Goal: Register for event/course: Register for event/course

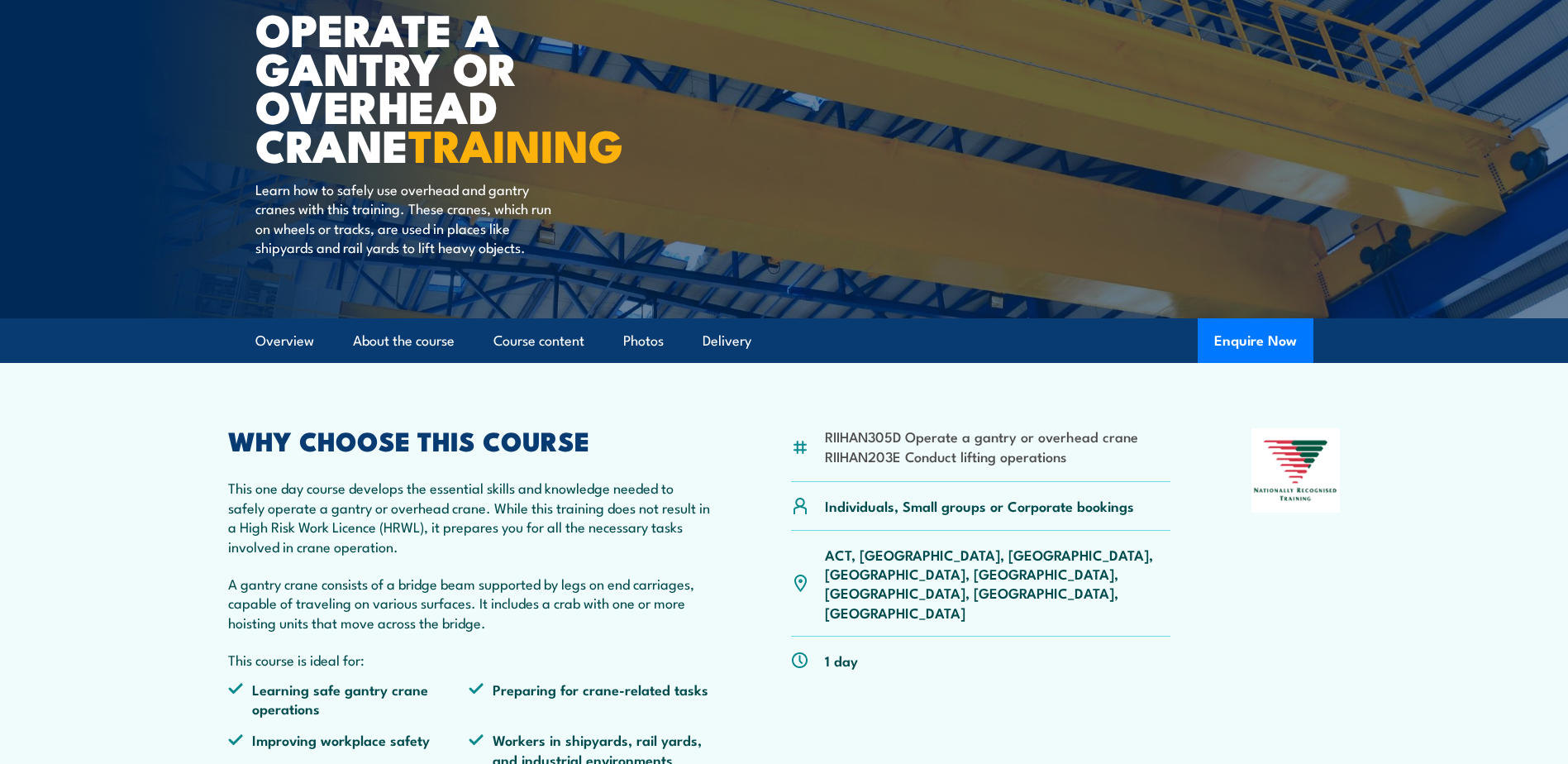
scroll to position [165, 0]
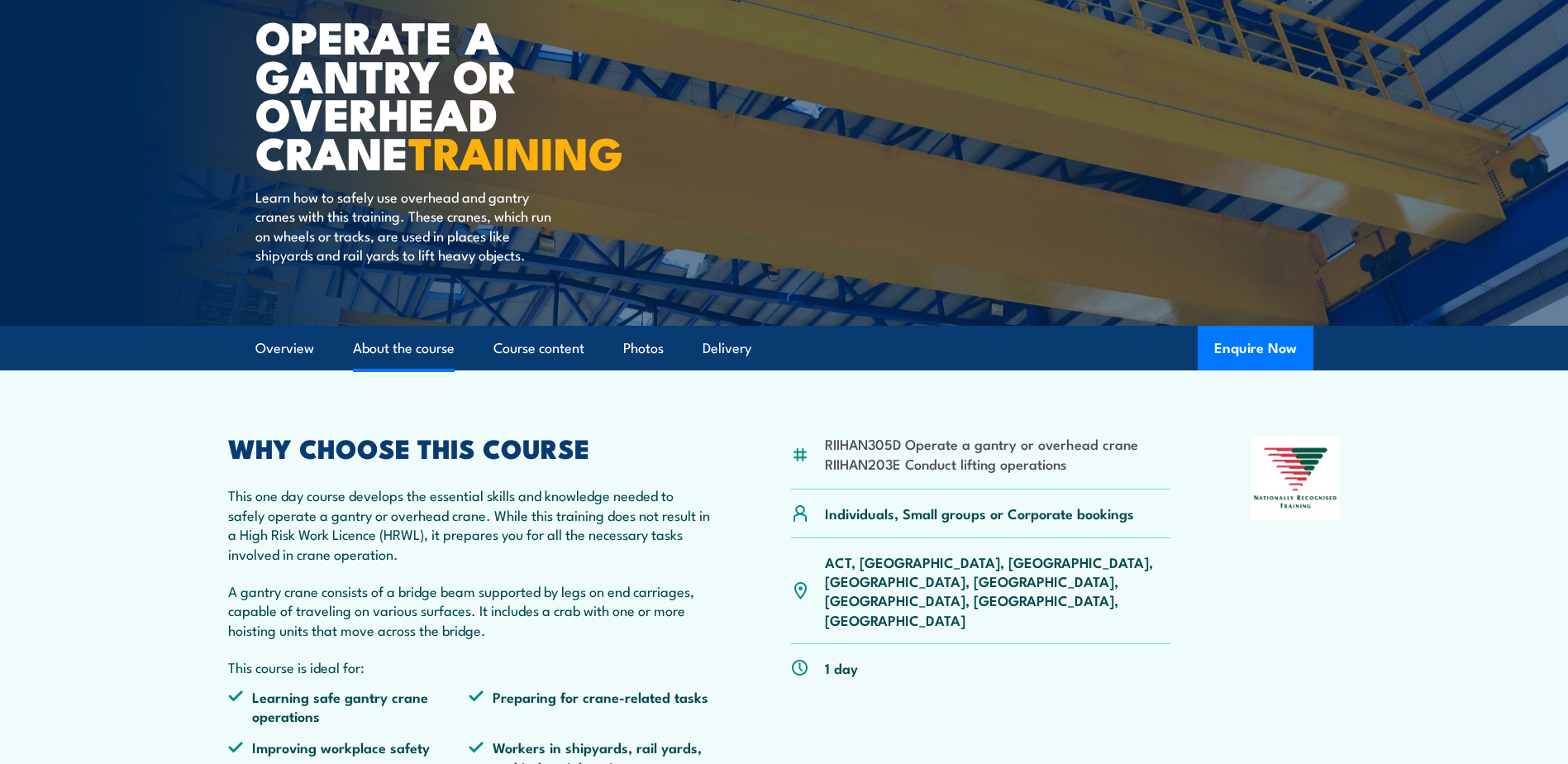
click at [396, 348] on link "About the course" at bounding box center [403, 349] width 102 height 44
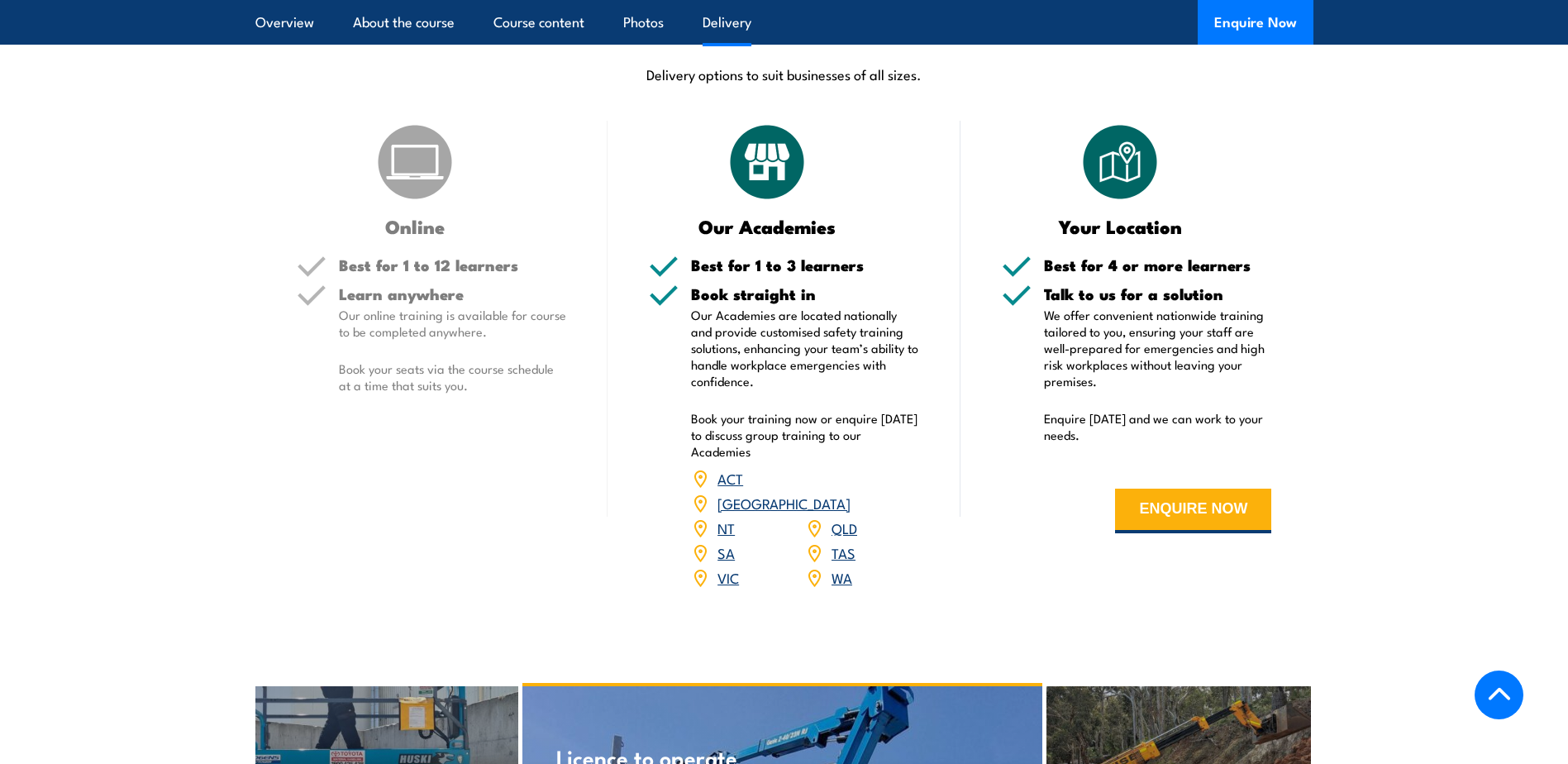
scroll to position [1819, 0]
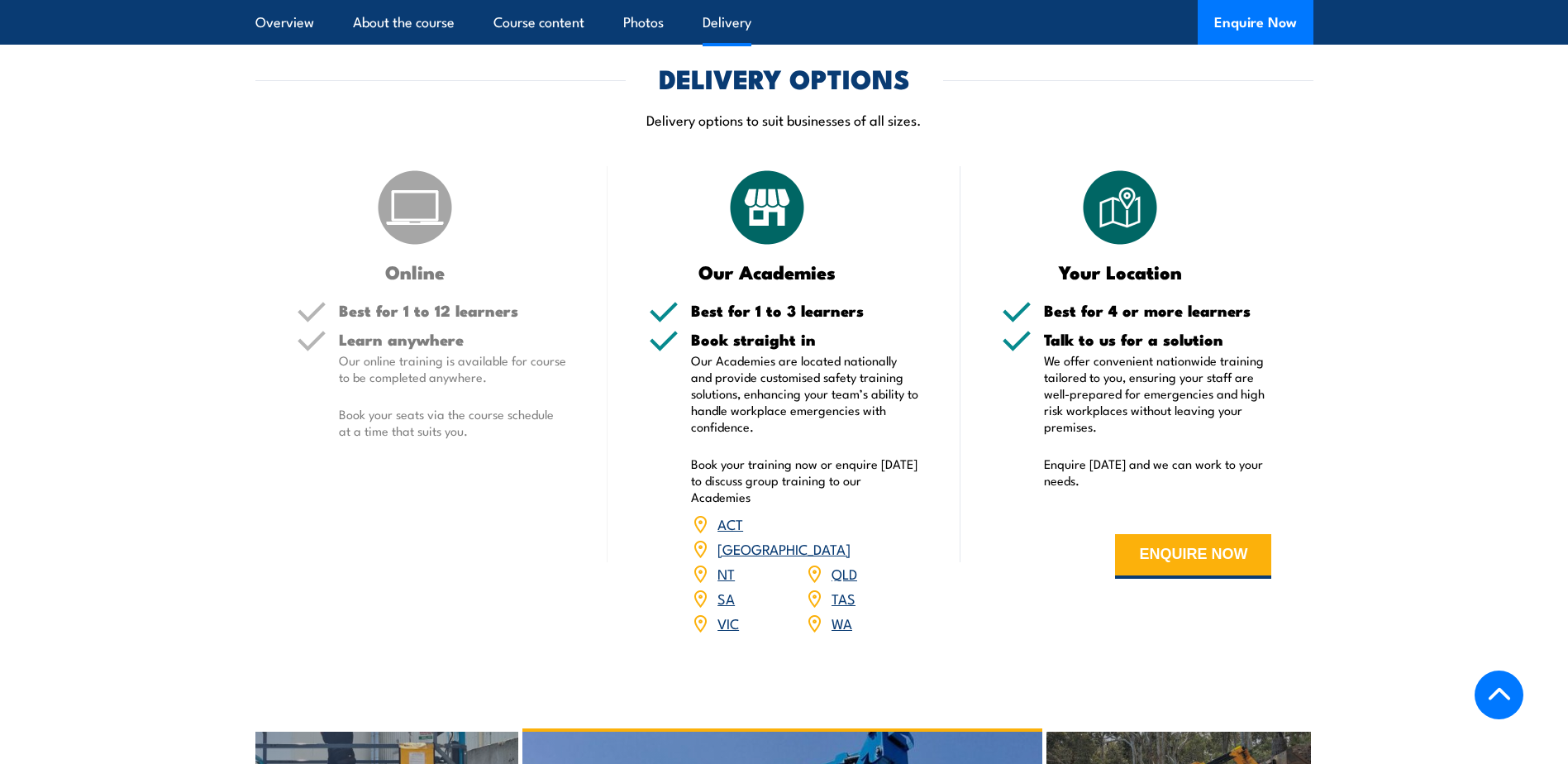
click at [851, 538] on link "[GEOGRAPHIC_DATA]" at bounding box center [784, 548] width 133 height 20
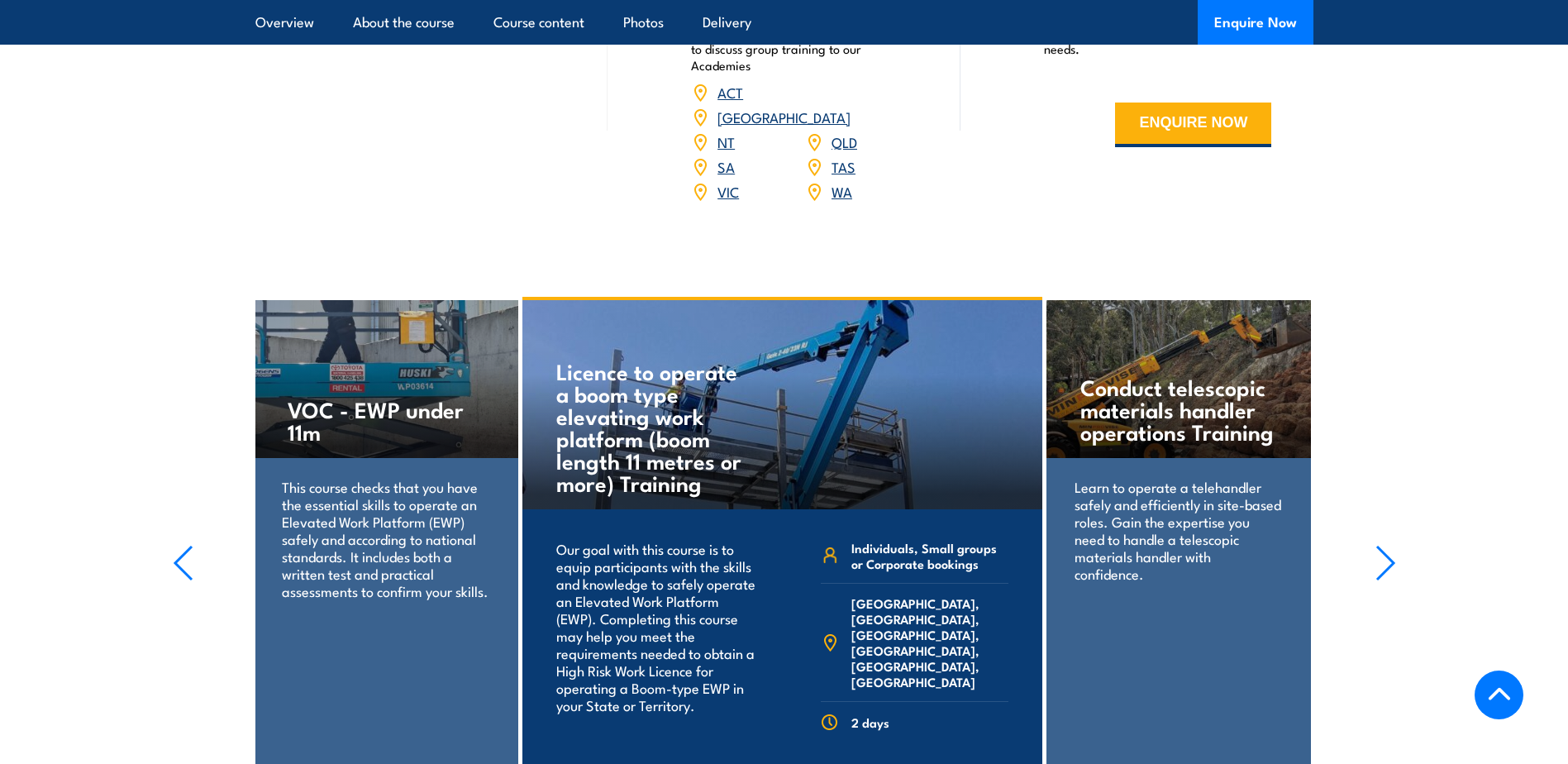
scroll to position [2067, 0]
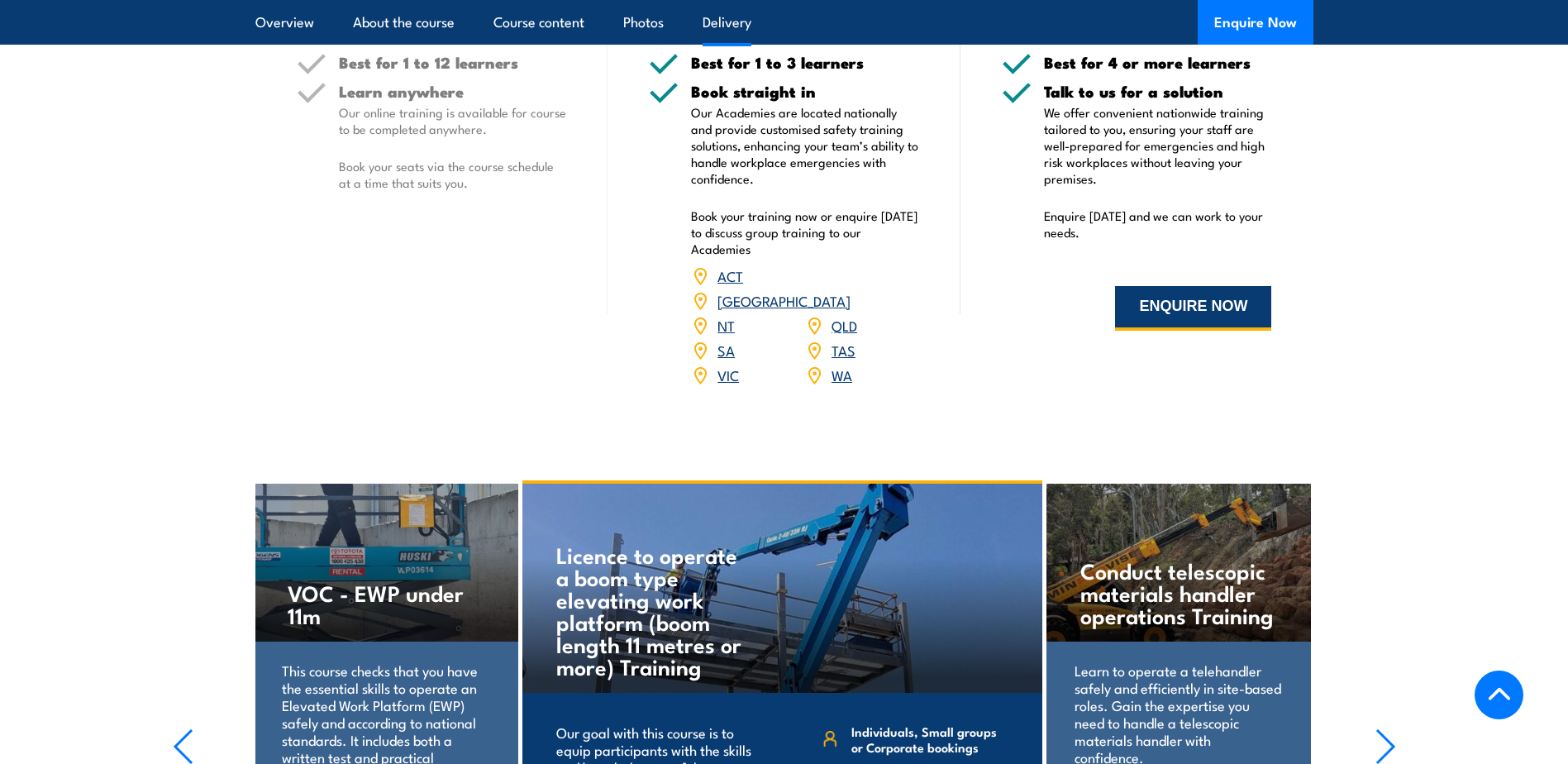
click at [1203, 303] on button "ENQUIRE NOW" at bounding box center [1192, 308] width 156 height 45
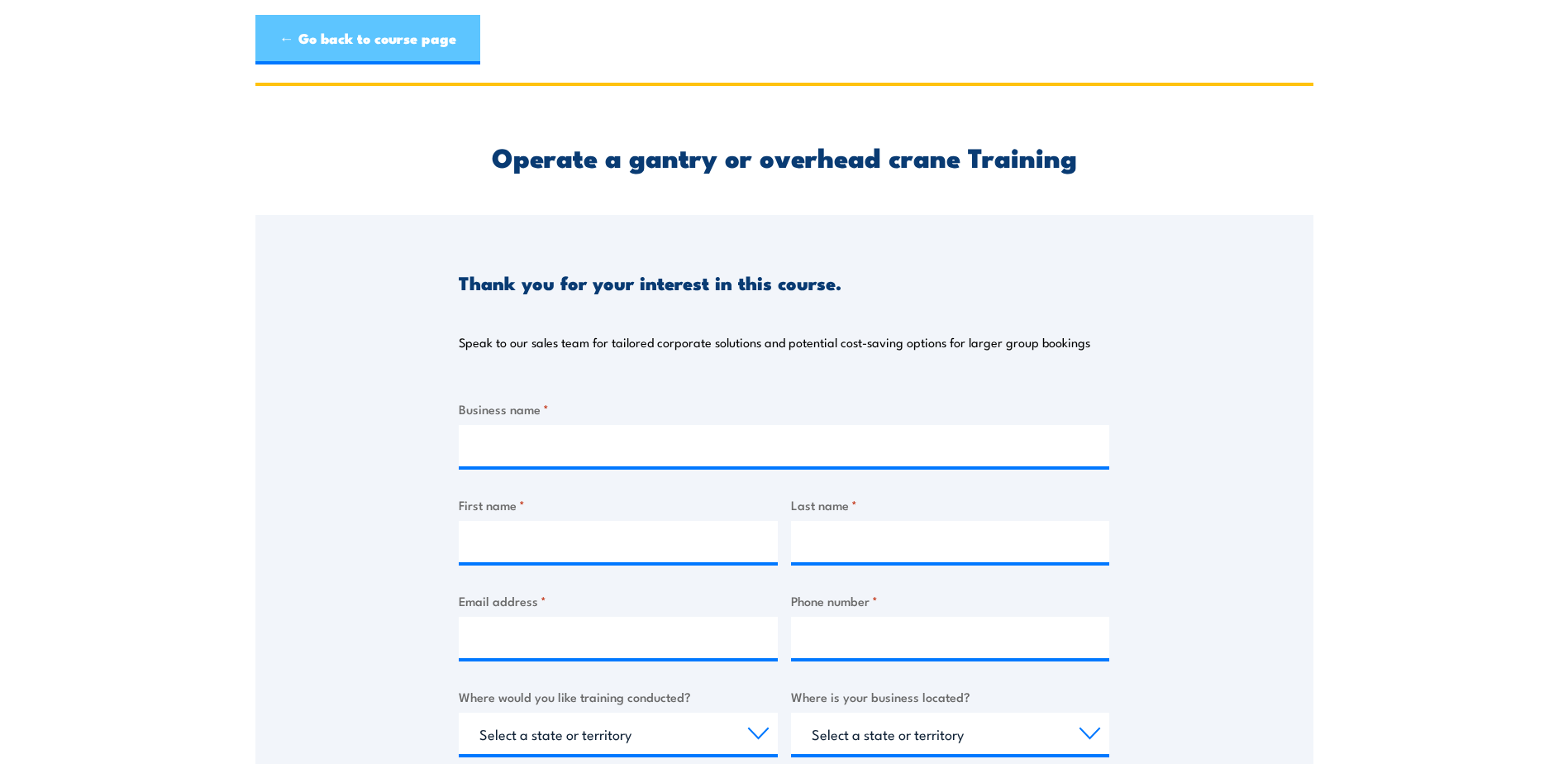
click at [382, 45] on link "← Go back to course page" at bounding box center [368, 40] width 225 height 50
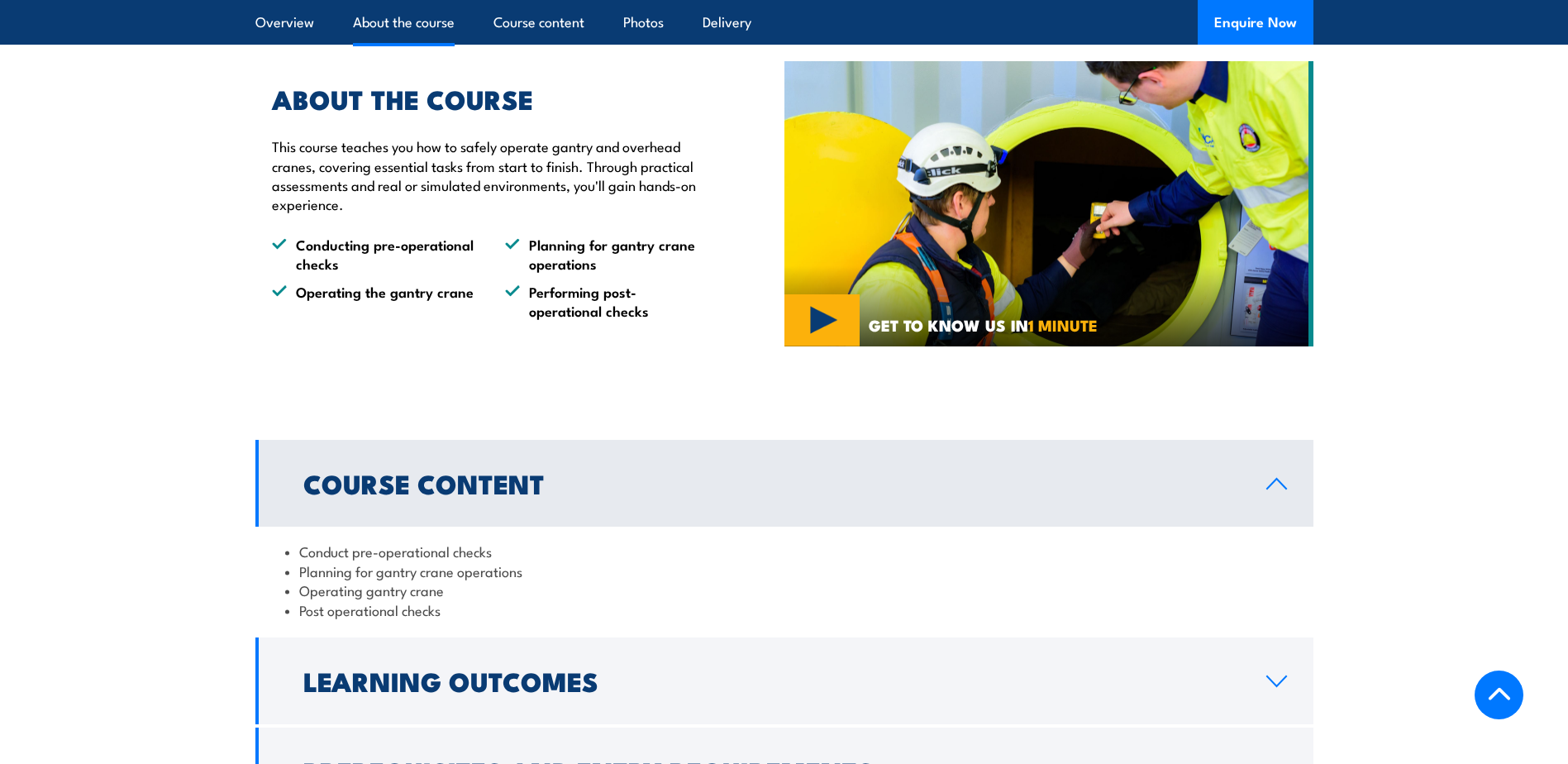
scroll to position [992, 0]
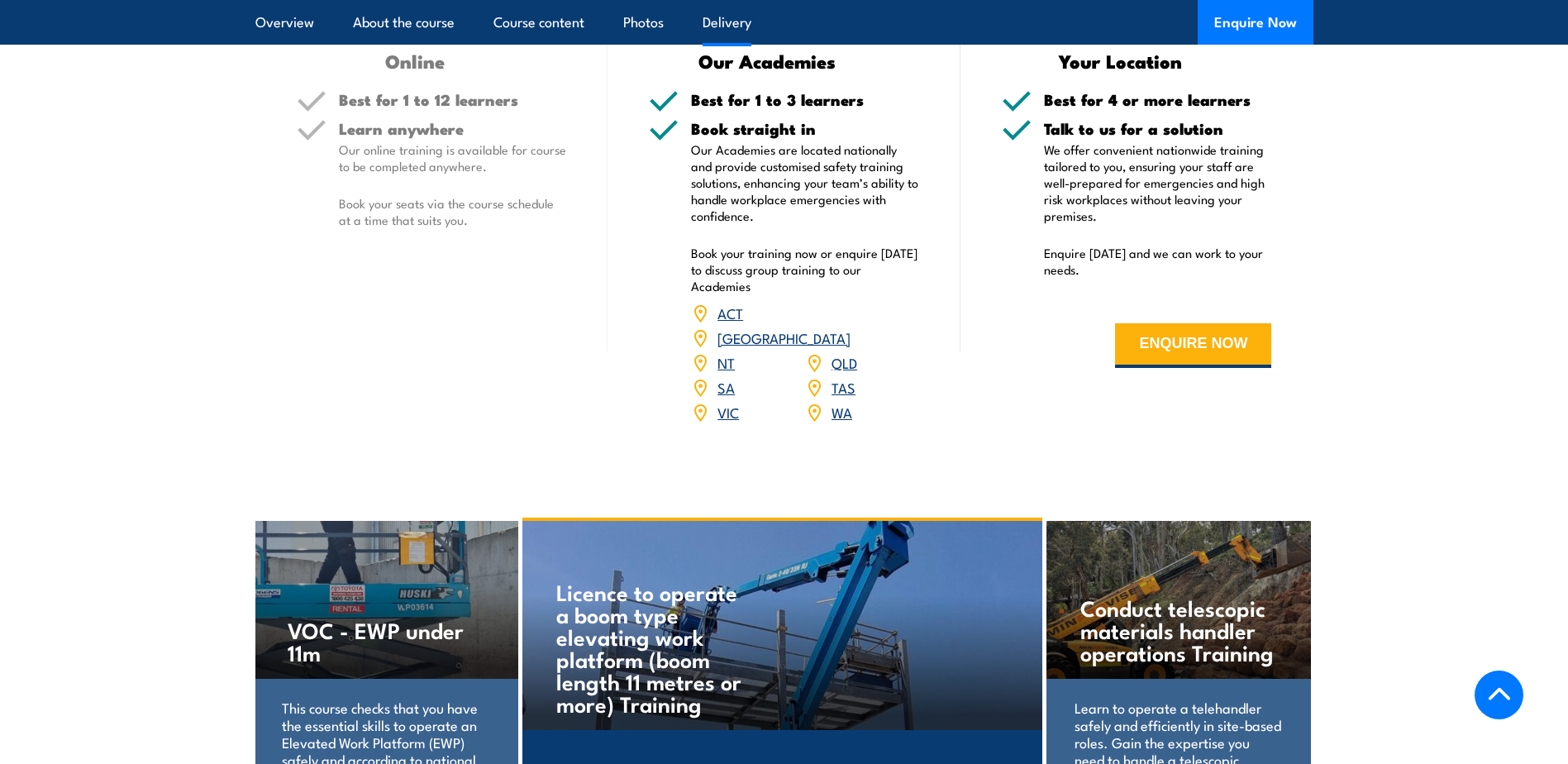
scroll to position [2067, 0]
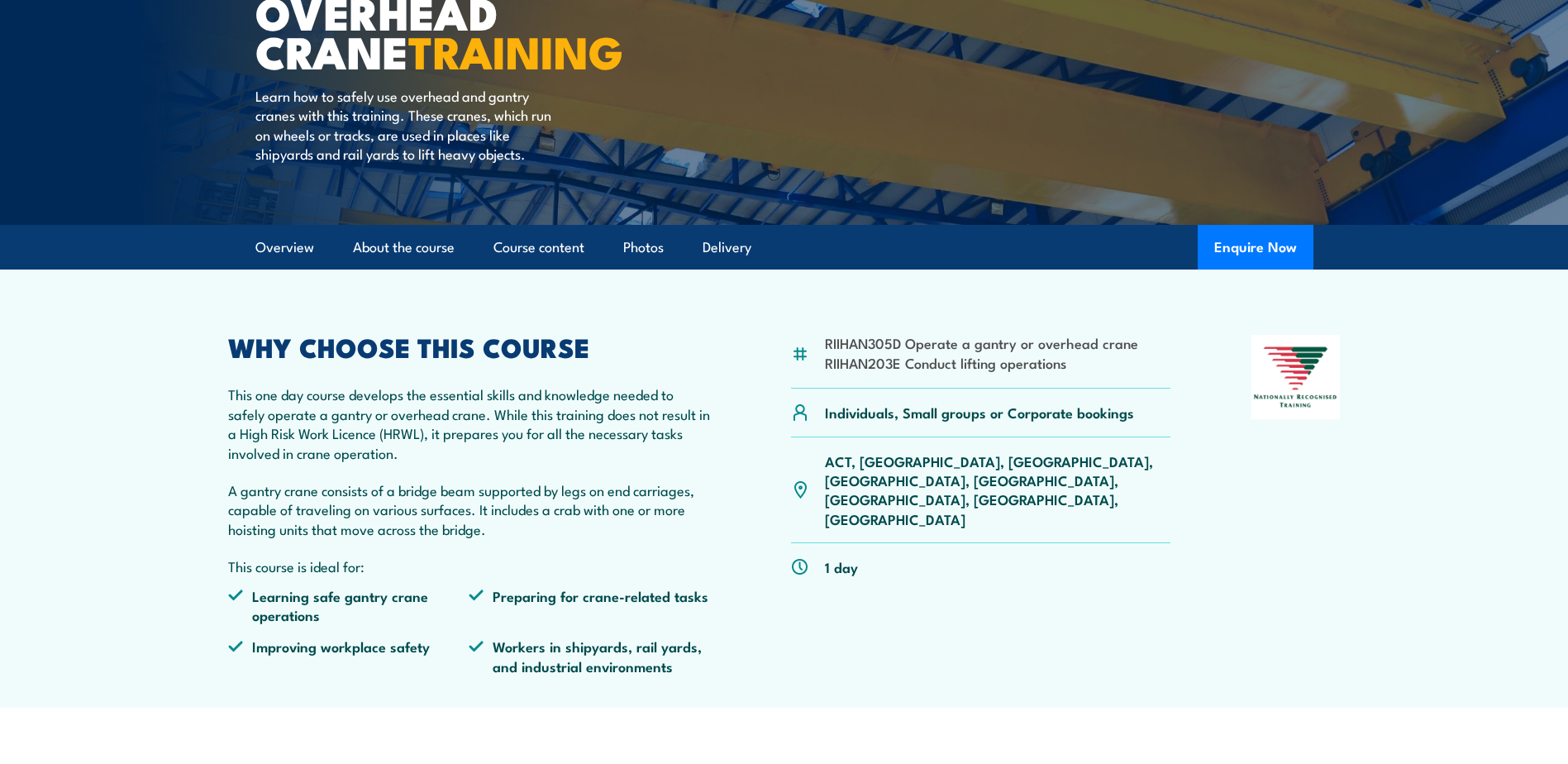
scroll to position [243, 0]
